Goal: Task Accomplishment & Management: Use online tool/utility

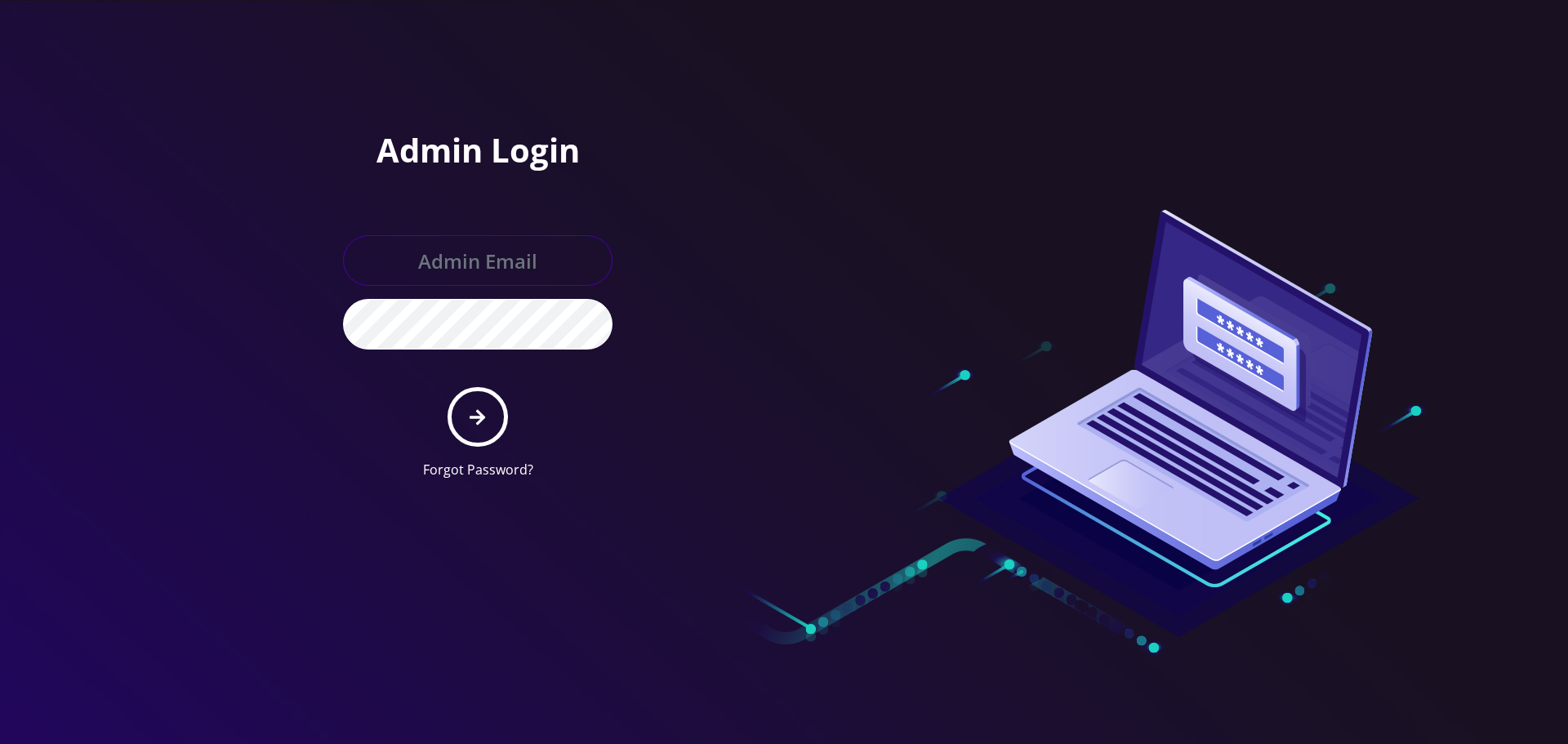
type input "[EMAIL_ADDRESS][DOMAIN_NAME]"
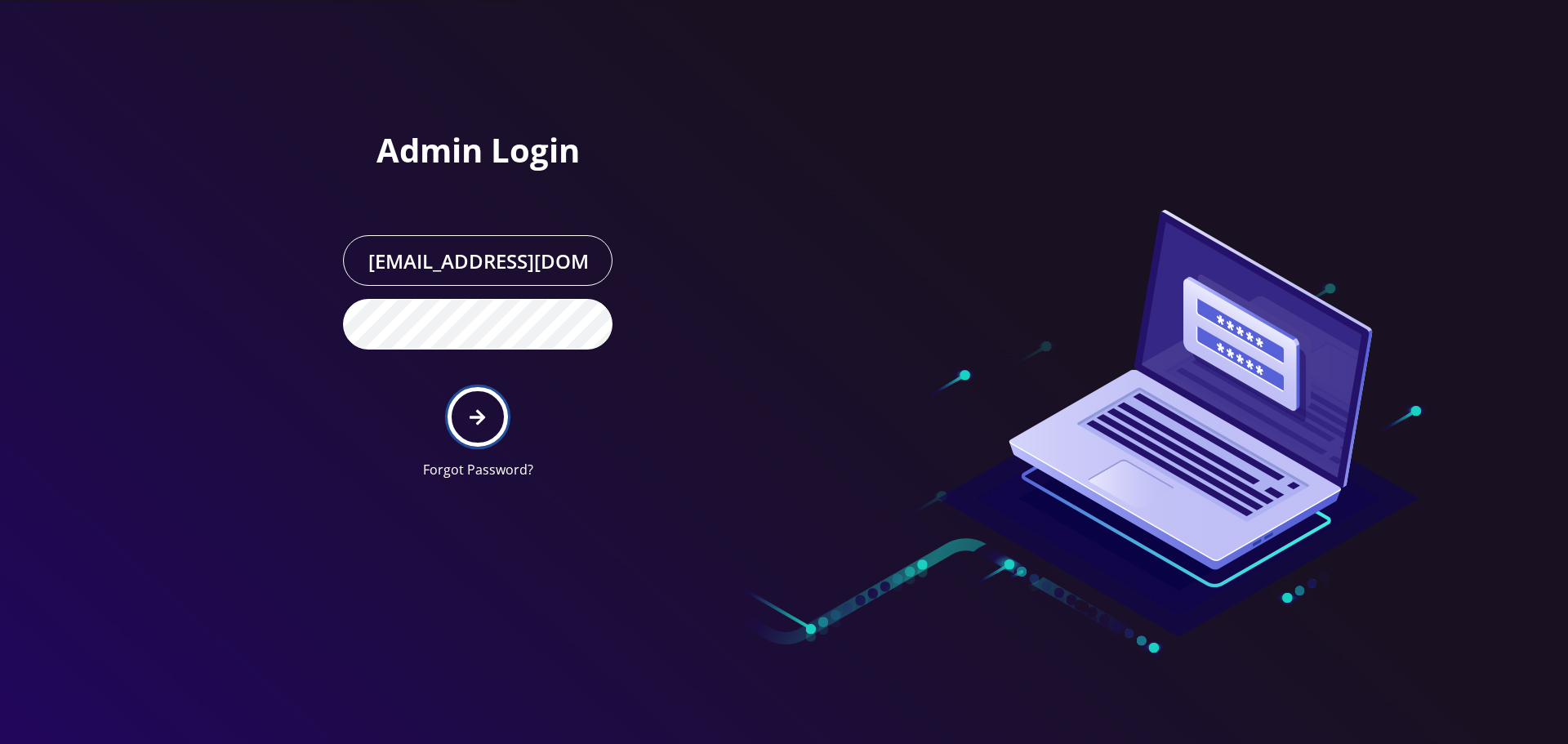
click at [482, 409] on icon "submit" at bounding box center [478, 417] width 15 height 18
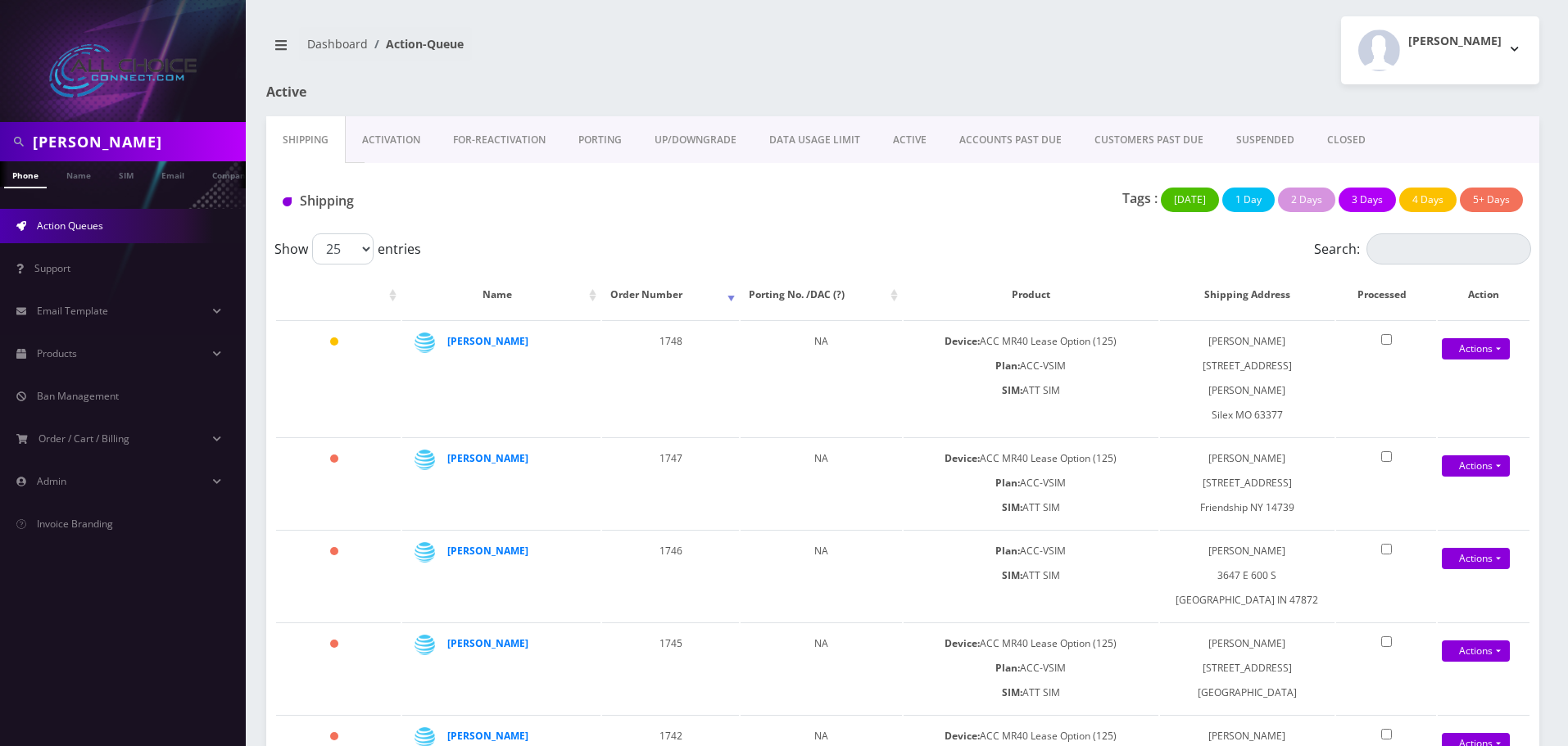
scroll to position [0, 9]
click at [56, 134] on input "Meyer" at bounding box center [137, 142] width 209 height 31
paste input "Clinton"
type input "Clinton"
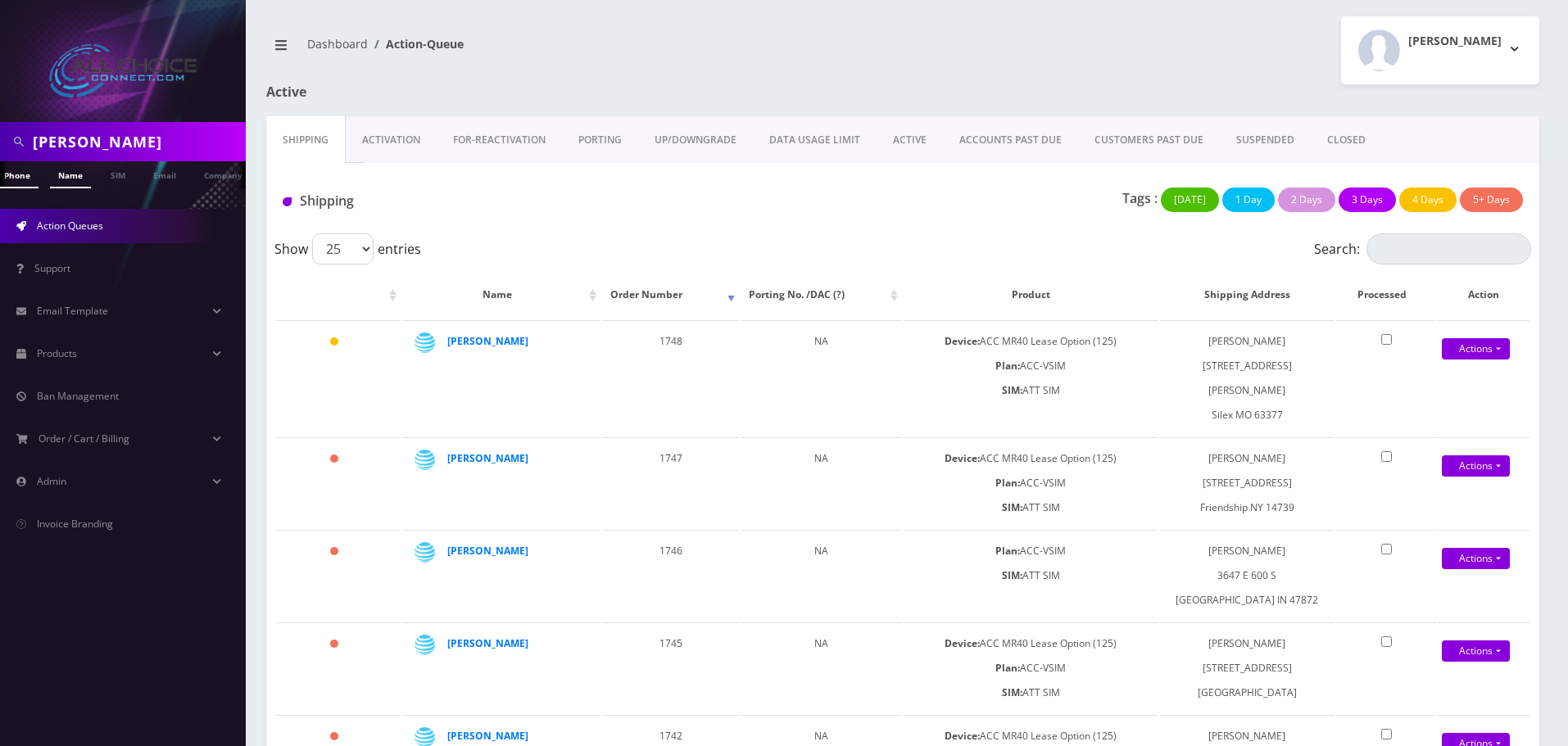
click at [76, 184] on link "Name" at bounding box center [70, 175] width 41 height 27
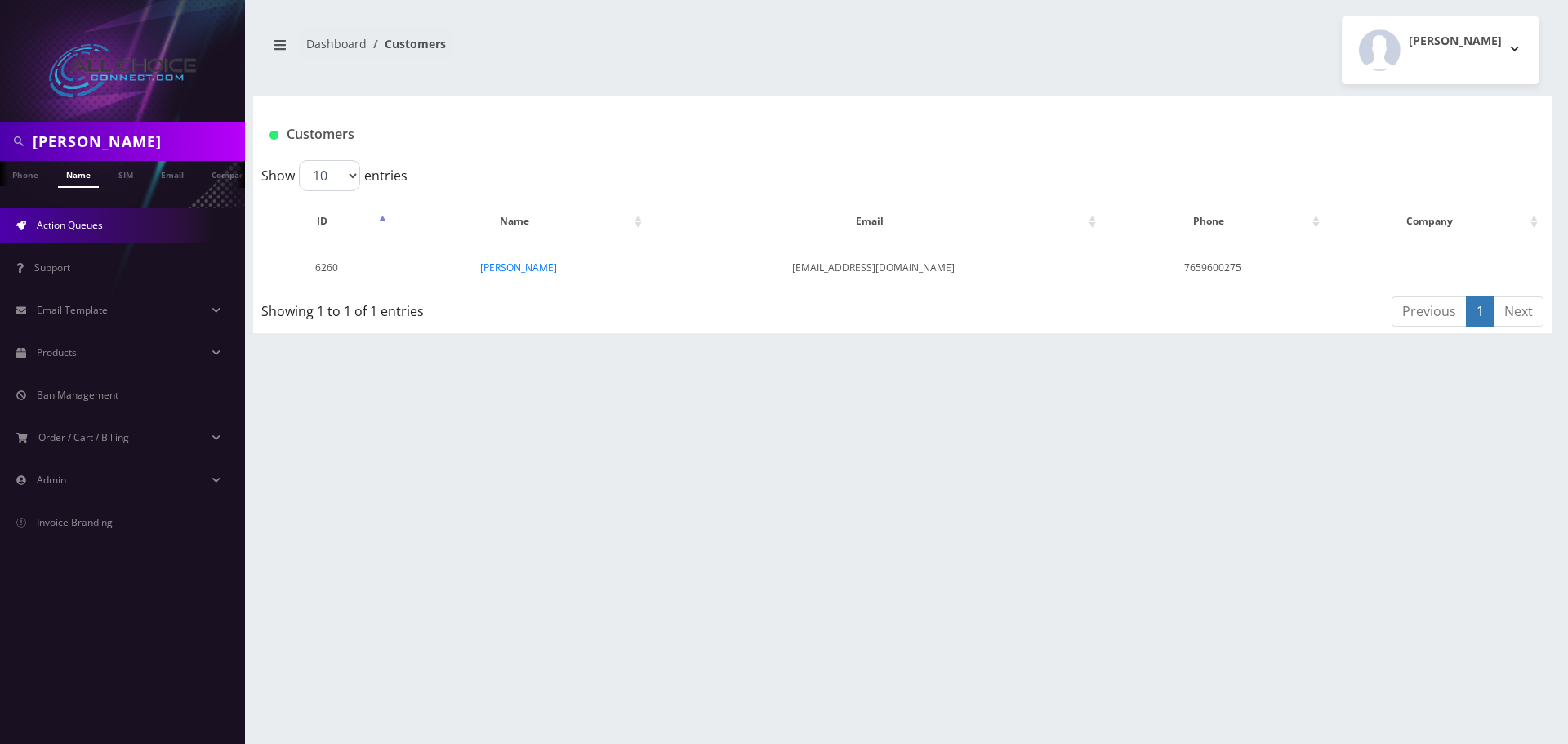
click at [63, 221] on span "Action Queues" at bounding box center [70, 225] width 66 height 14
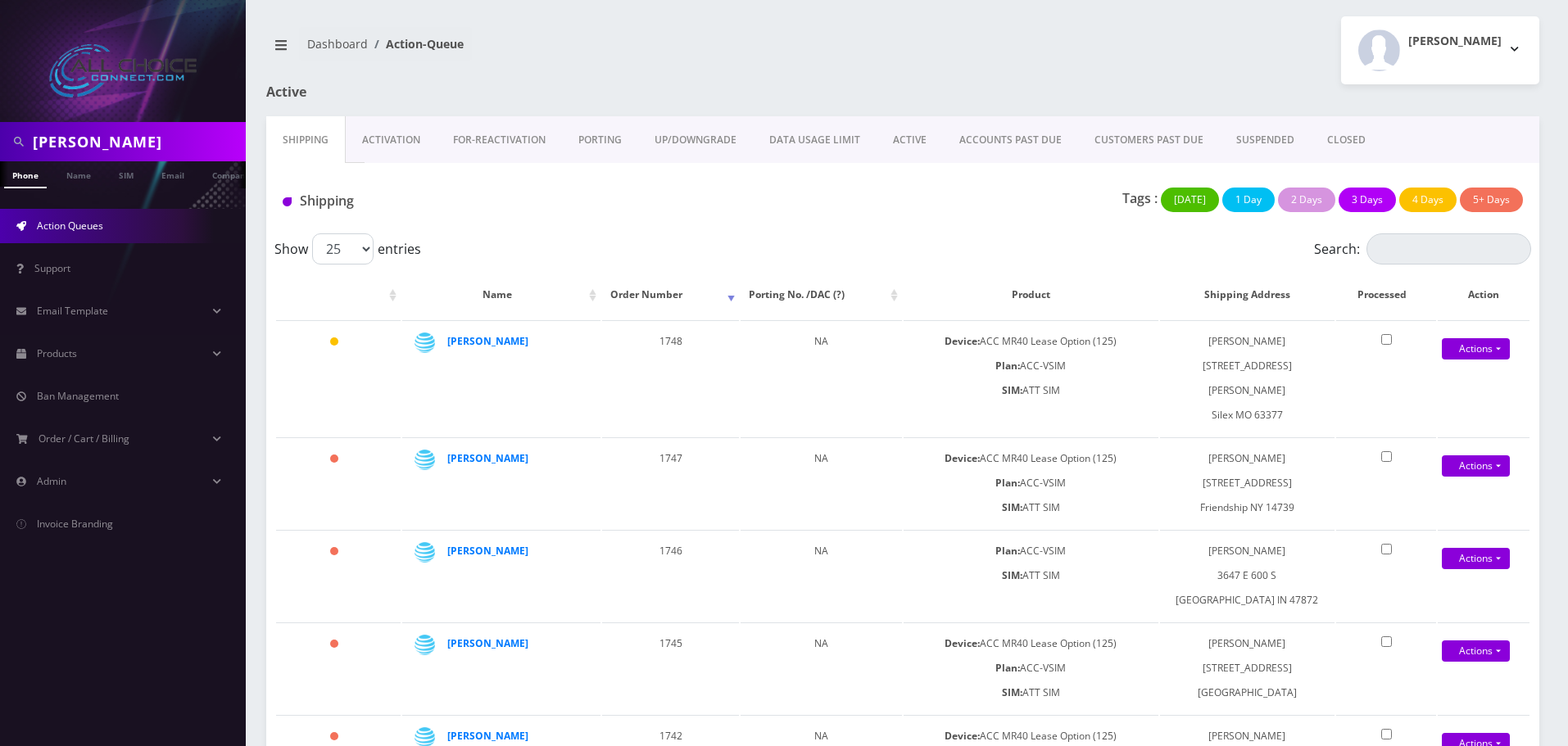
click at [909, 135] on link "ACTIVE" at bounding box center [909, 140] width 67 height 48
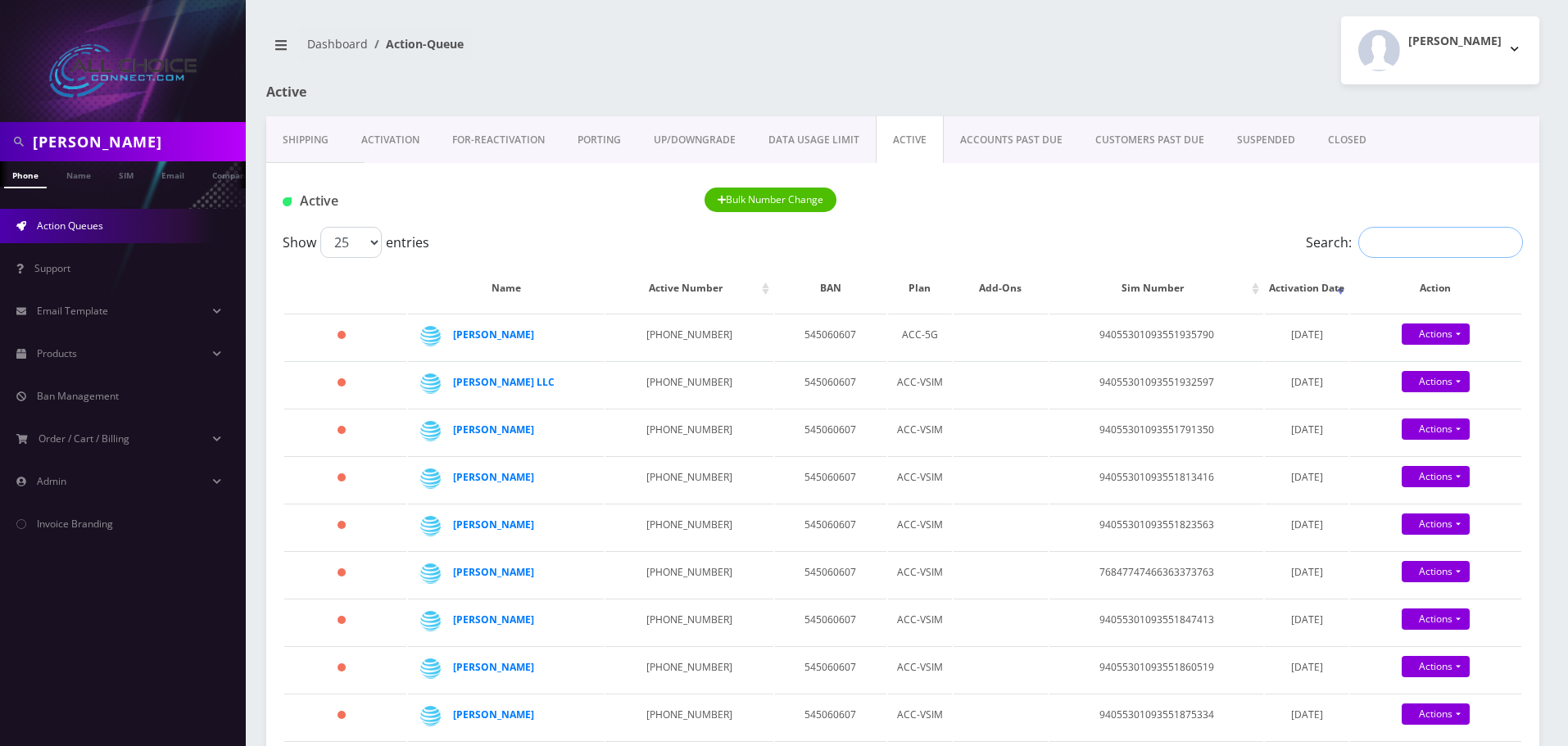
click at [1440, 250] on input "Search:" at bounding box center [1440, 242] width 164 height 31
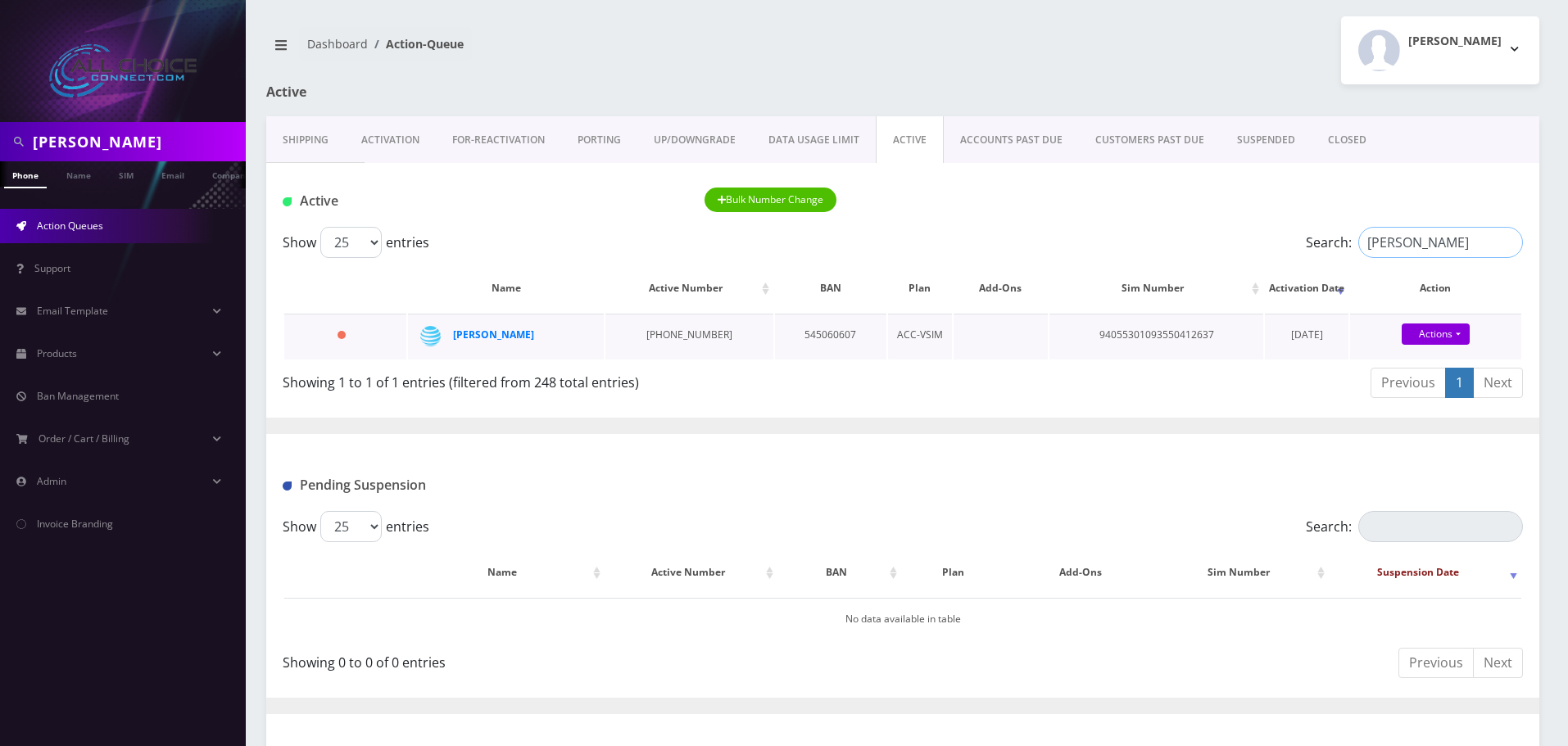
type input "clinton"
drag, startPoint x: 1419, startPoint y: 347, endPoint x: 1422, endPoint y: 337, distance: 10.4
click at [1421, 341] on div "Actions Suspend Close" at bounding box center [1436, 335] width 171 height 25
click at [1423, 335] on link "Actions" at bounding box center [1436, 335] width 68 height 21
click at [1387, 371] on link "Close" at bounding box center [1449, 366] width 171 height 25
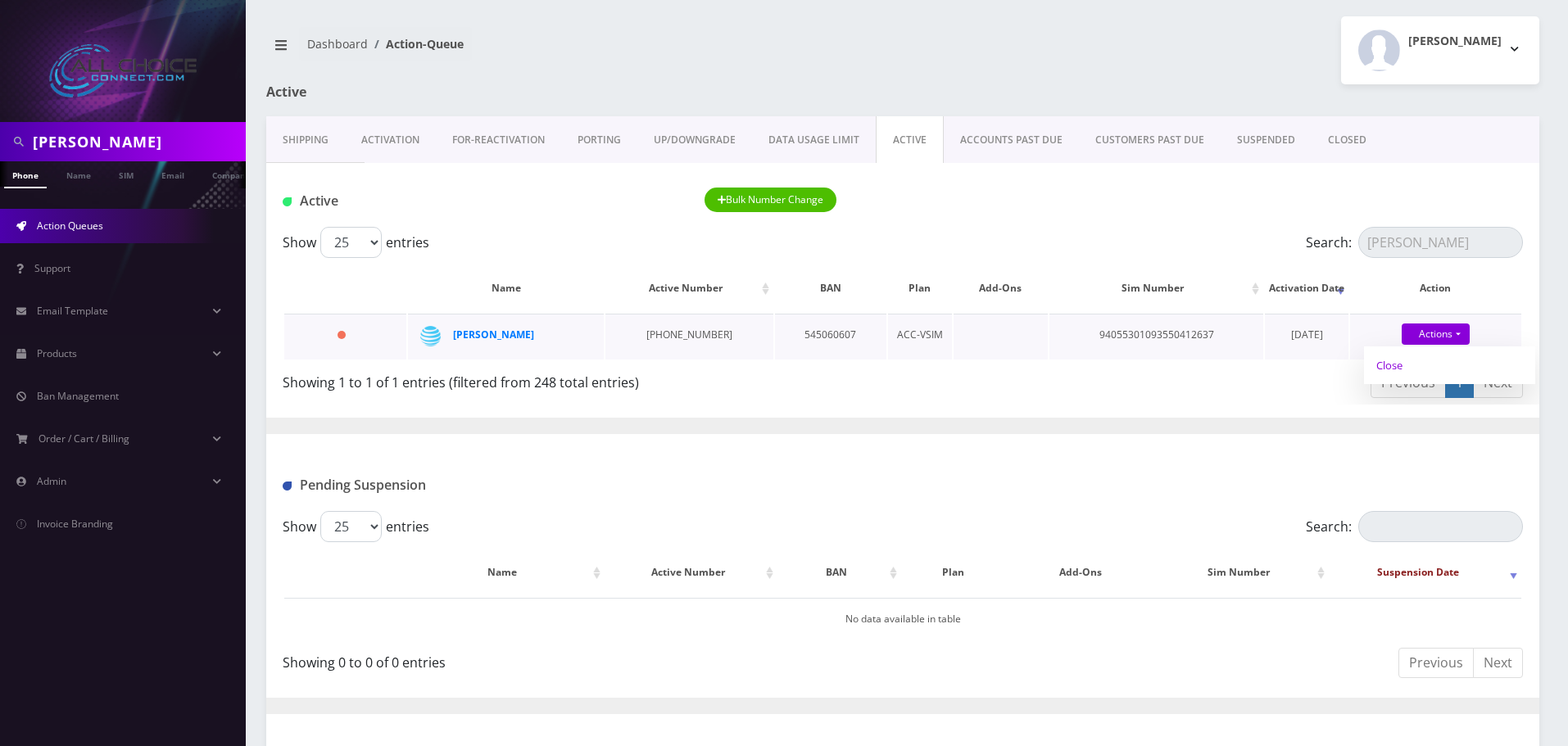
type input "08/20/2025"
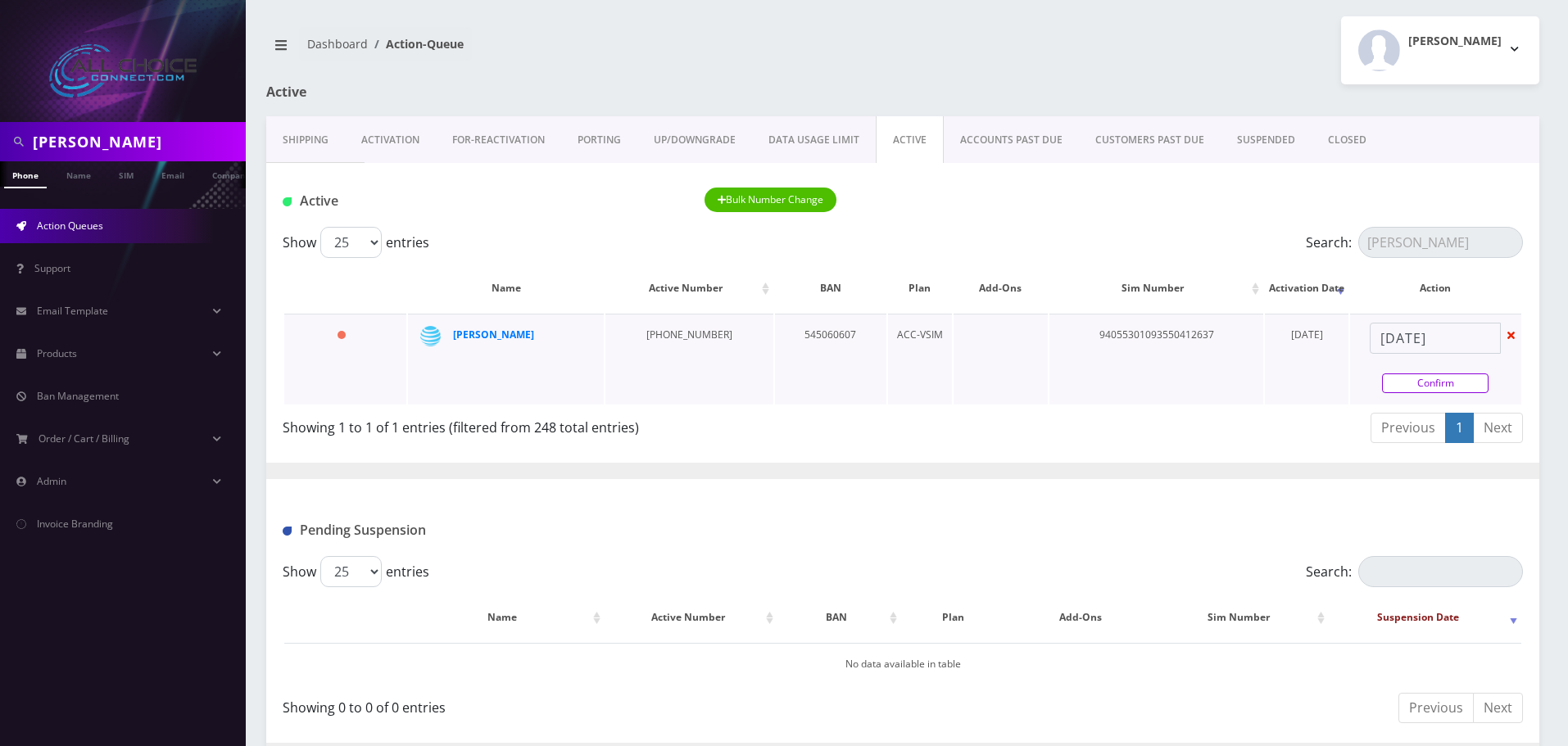
click at [1405, 383] on link "Confirm" at bounding box center [1435, 383] width 106 height 20
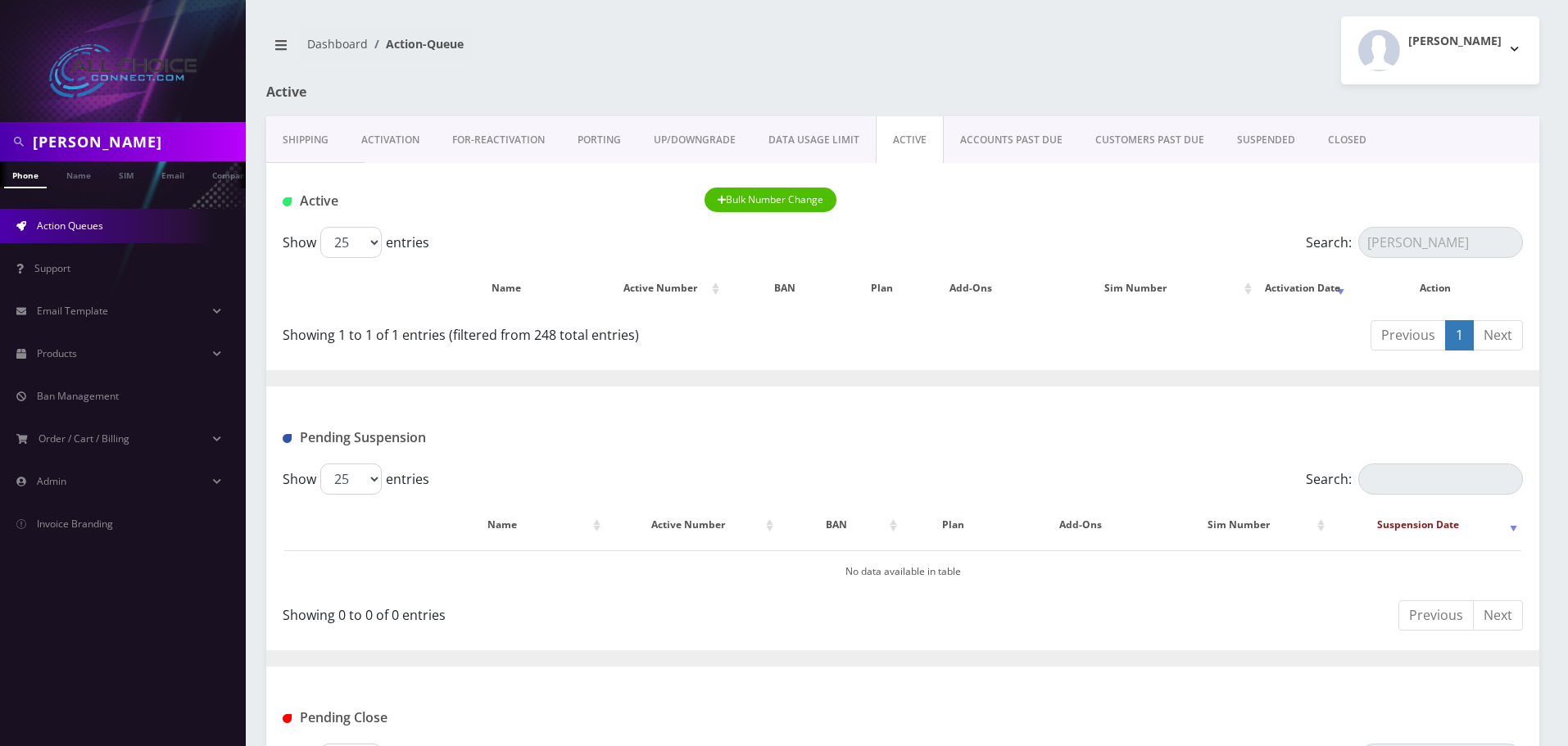
click at [1352, 140] on link "CLOSED" at bounding box center [1347, 140] width 71 height 48
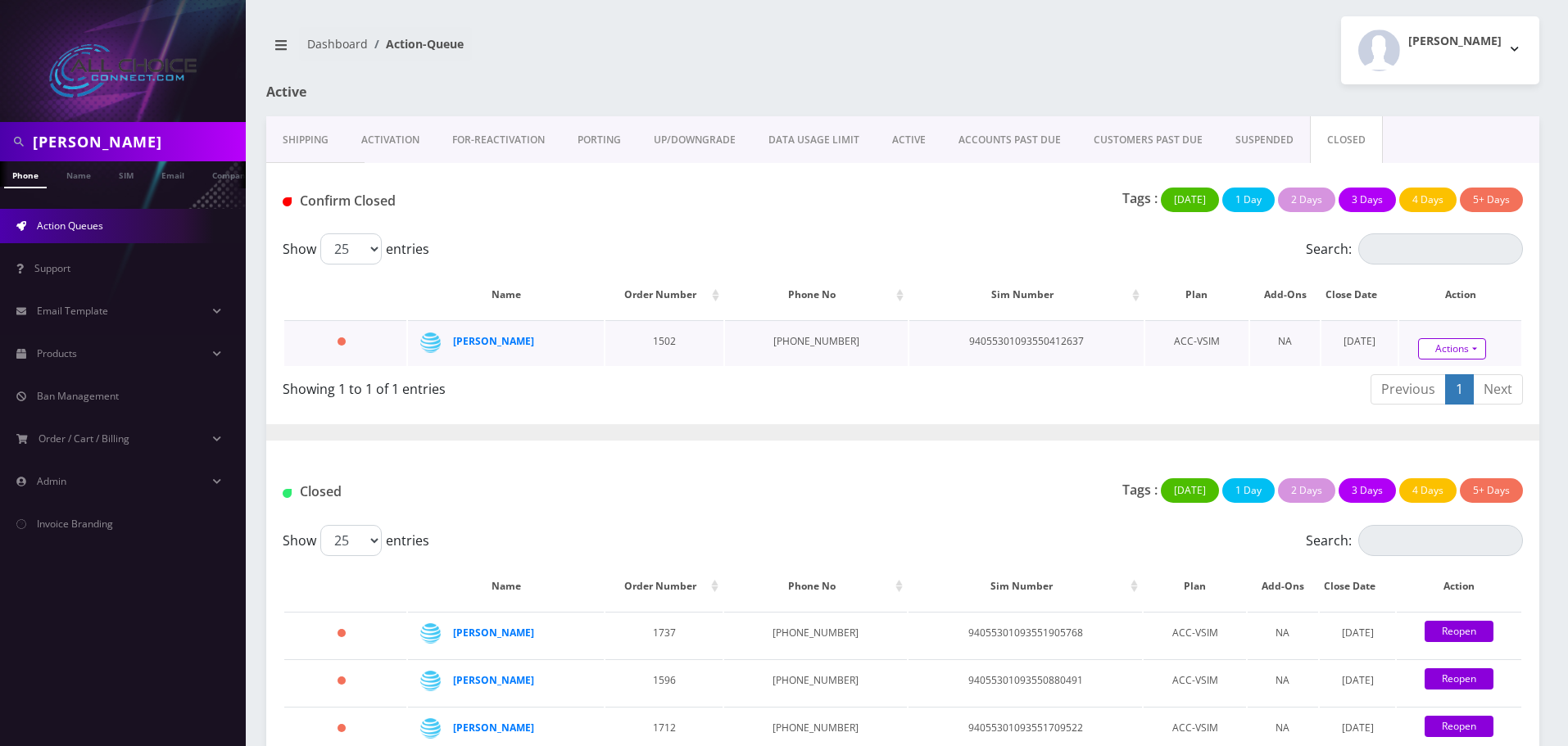
click at [1455, 346] on link "Actions" at bounding box center [1452, 349] width 68 height 21
click at [1425, 294] on link "Confirm" at bounding box center [1479, 303] width 131 height 21
